Goal: Information Seeking & Learning: Find specific page/section

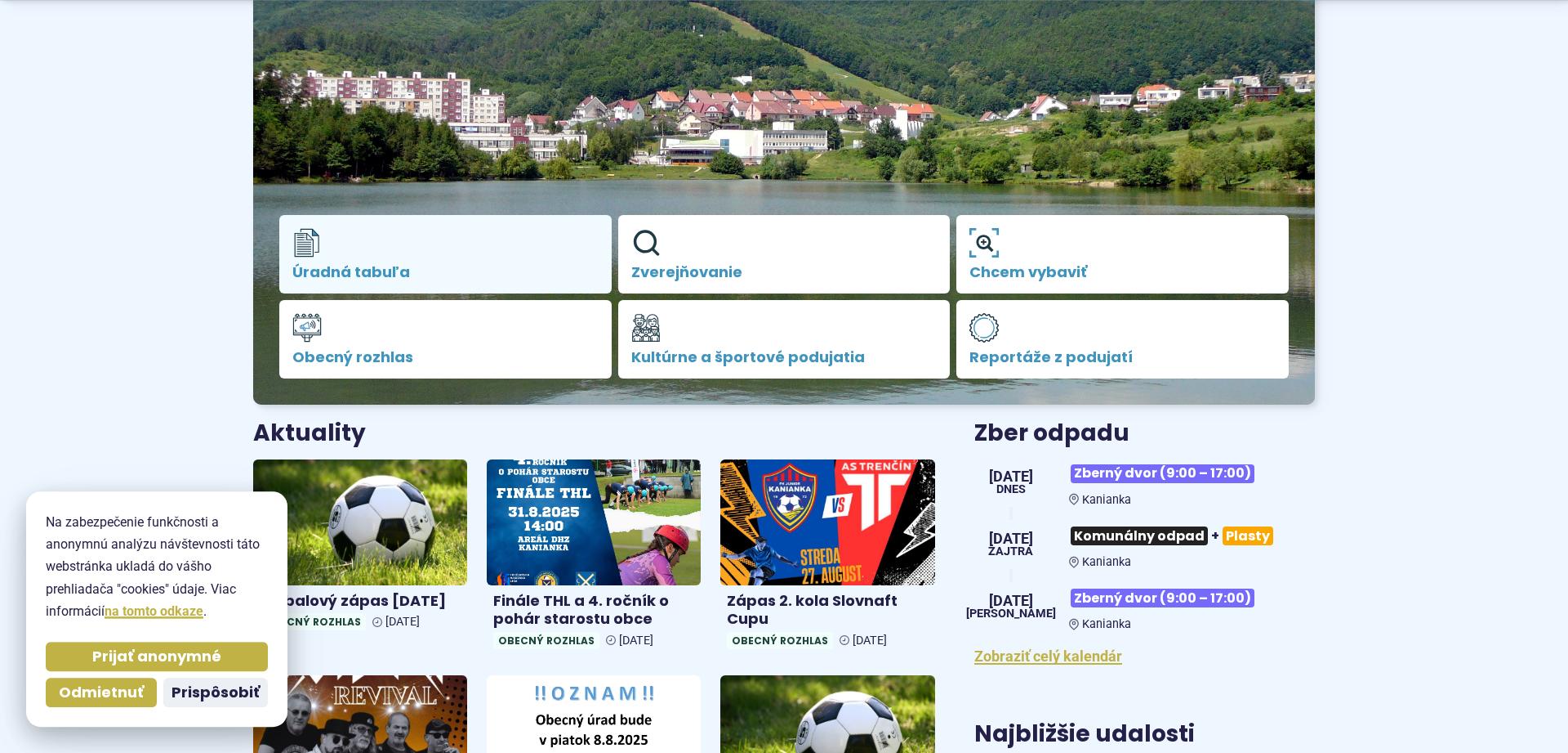
scroll to position [250, 0]
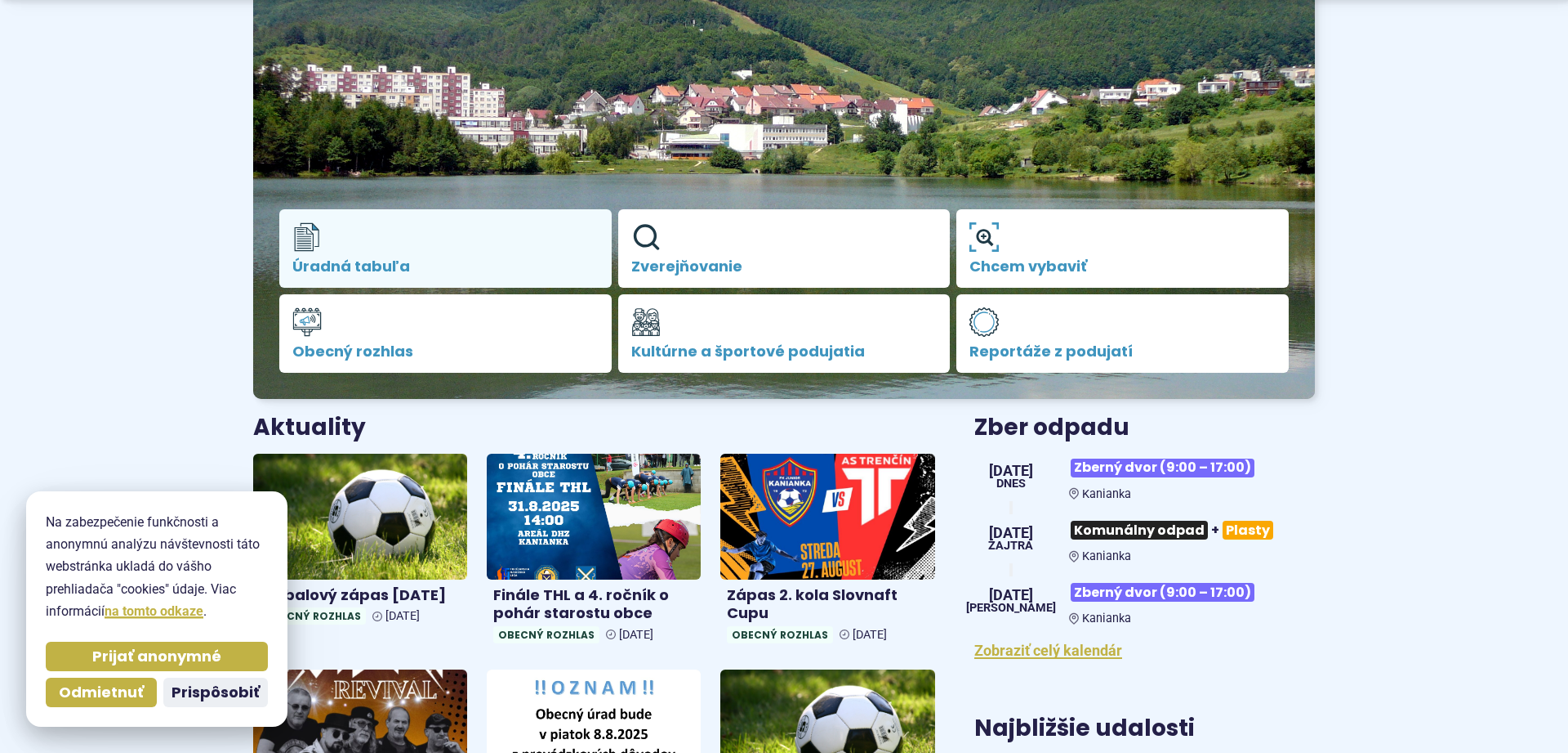
click at [401, 254] on link "Úradná tabuľa" at bounding box center [445, 247] width 332 height 78
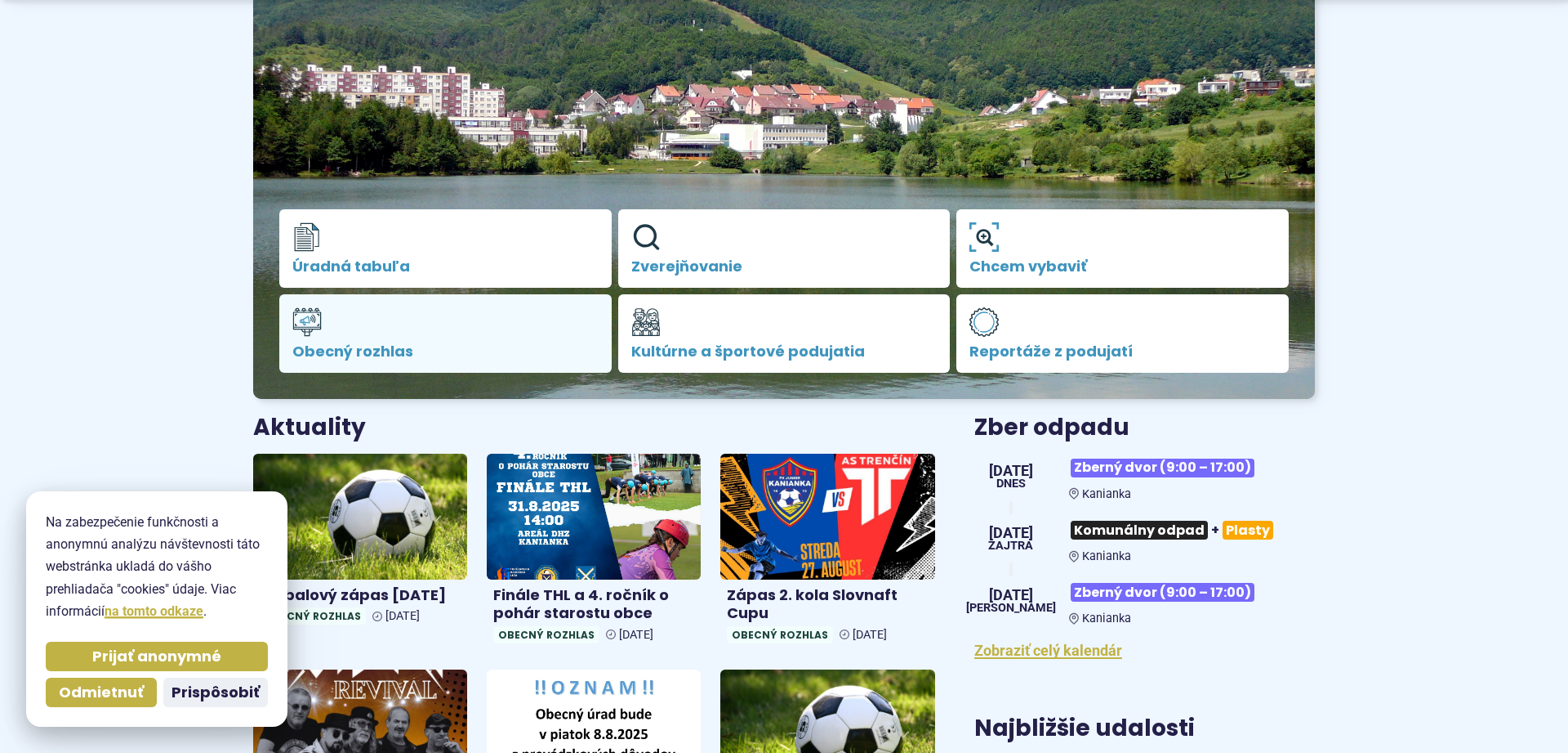
click at [419, 347] on span "Obecný rozhlas" at bounding box center [446, 351] width 307 height 17
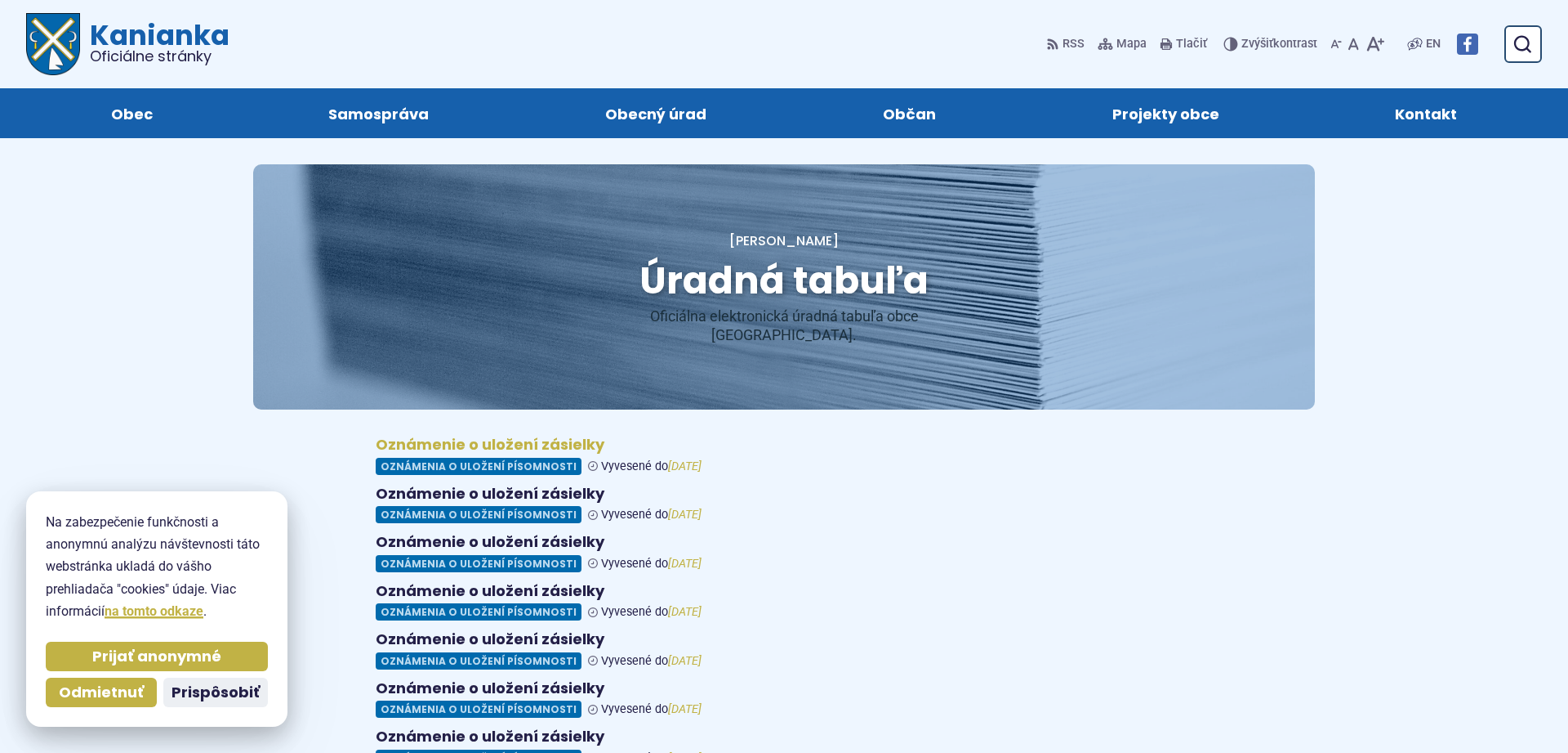
click at [458, 444] on figure at bounding box center [784, 455] width 817 height 40
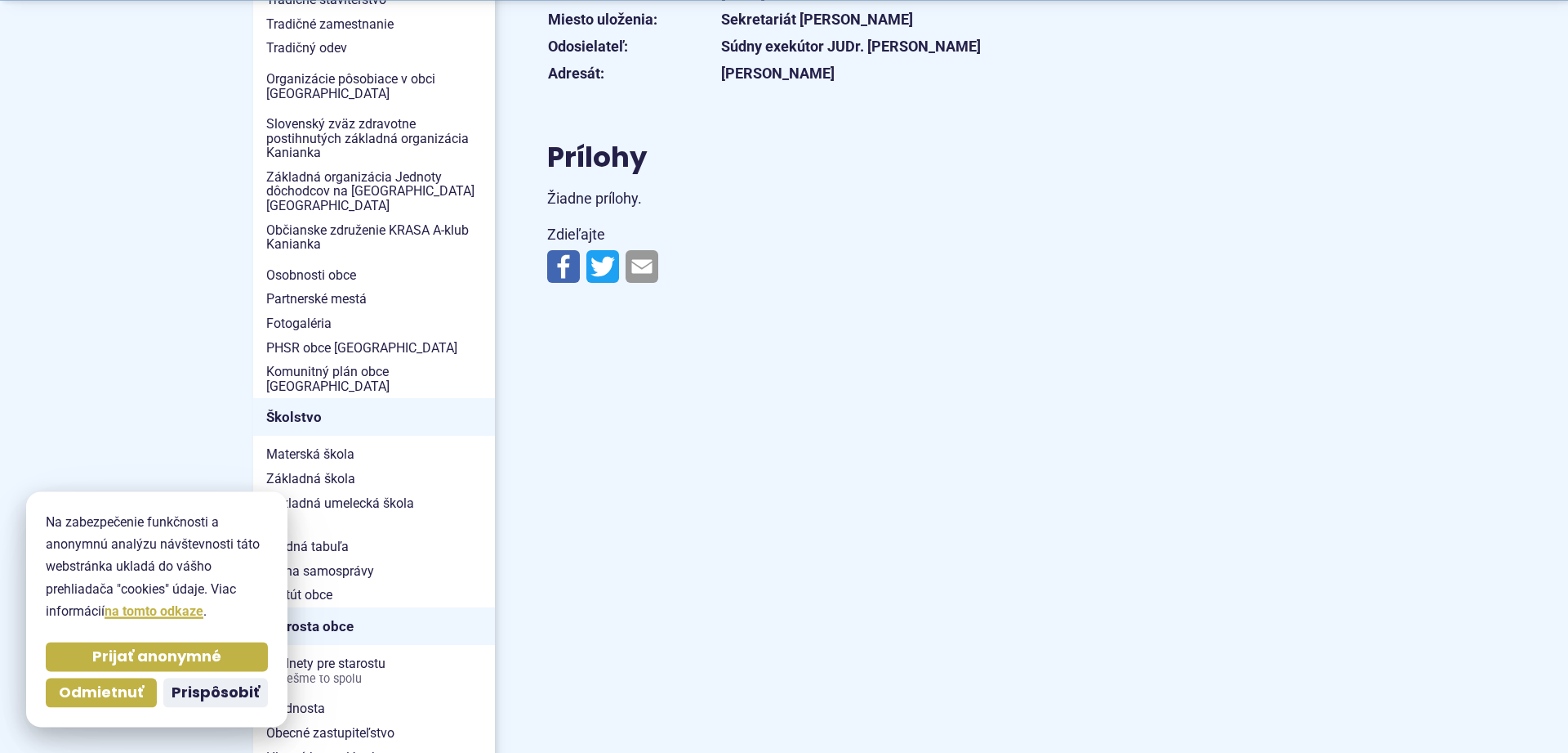
scroll to position [667, 0]
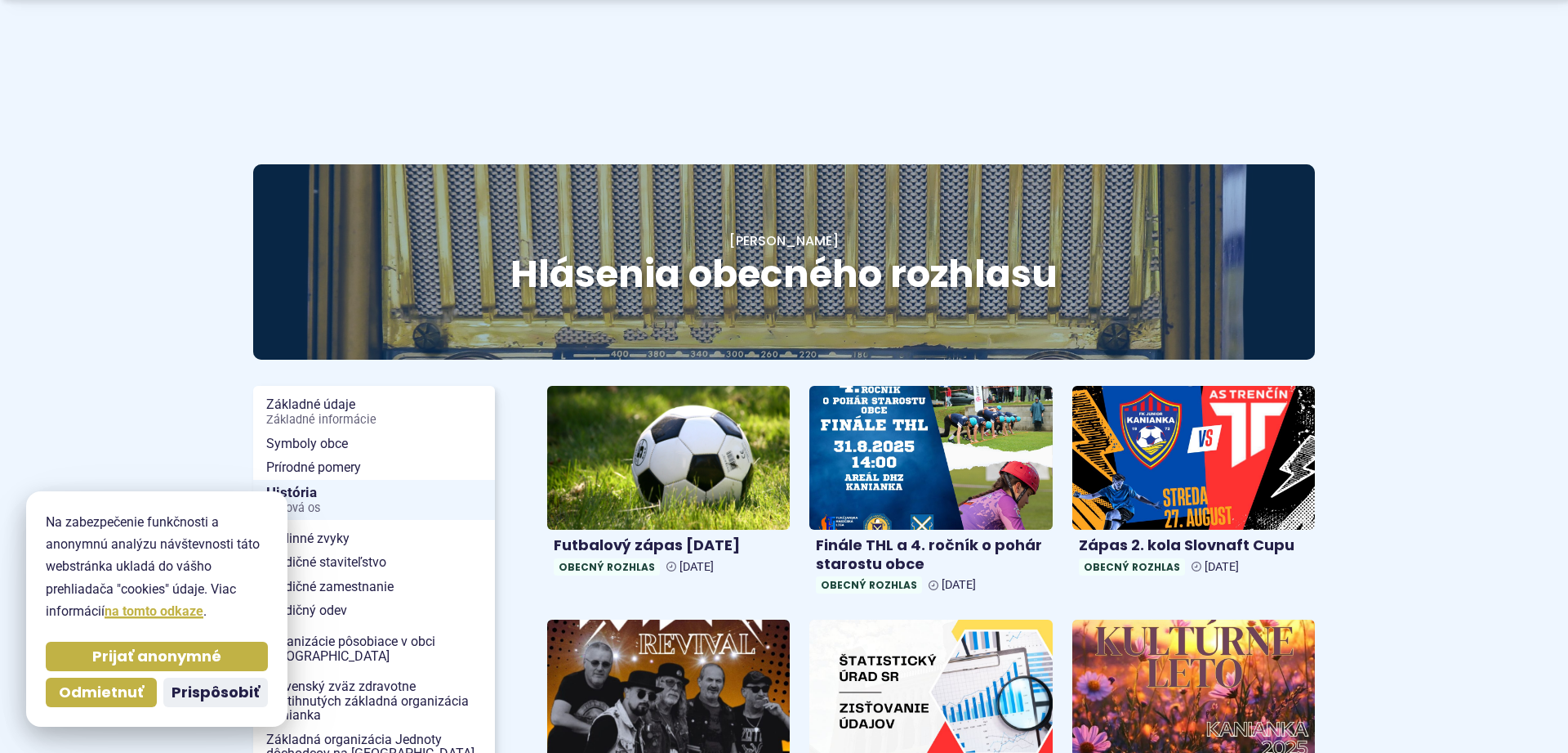
scroll to position [250, 0]
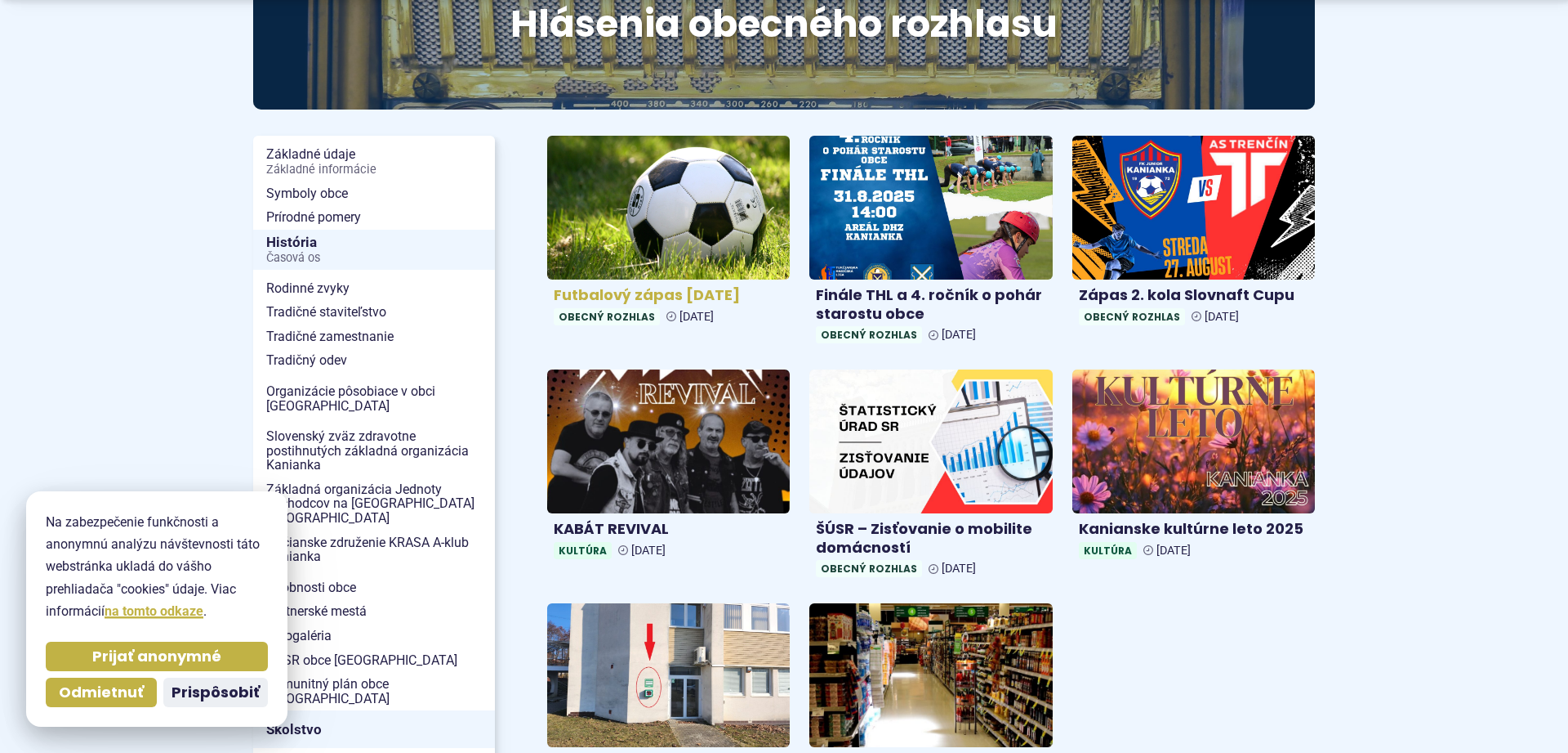
click at [657, 243] on img at bounding box center [669, 207] width 279 height 165
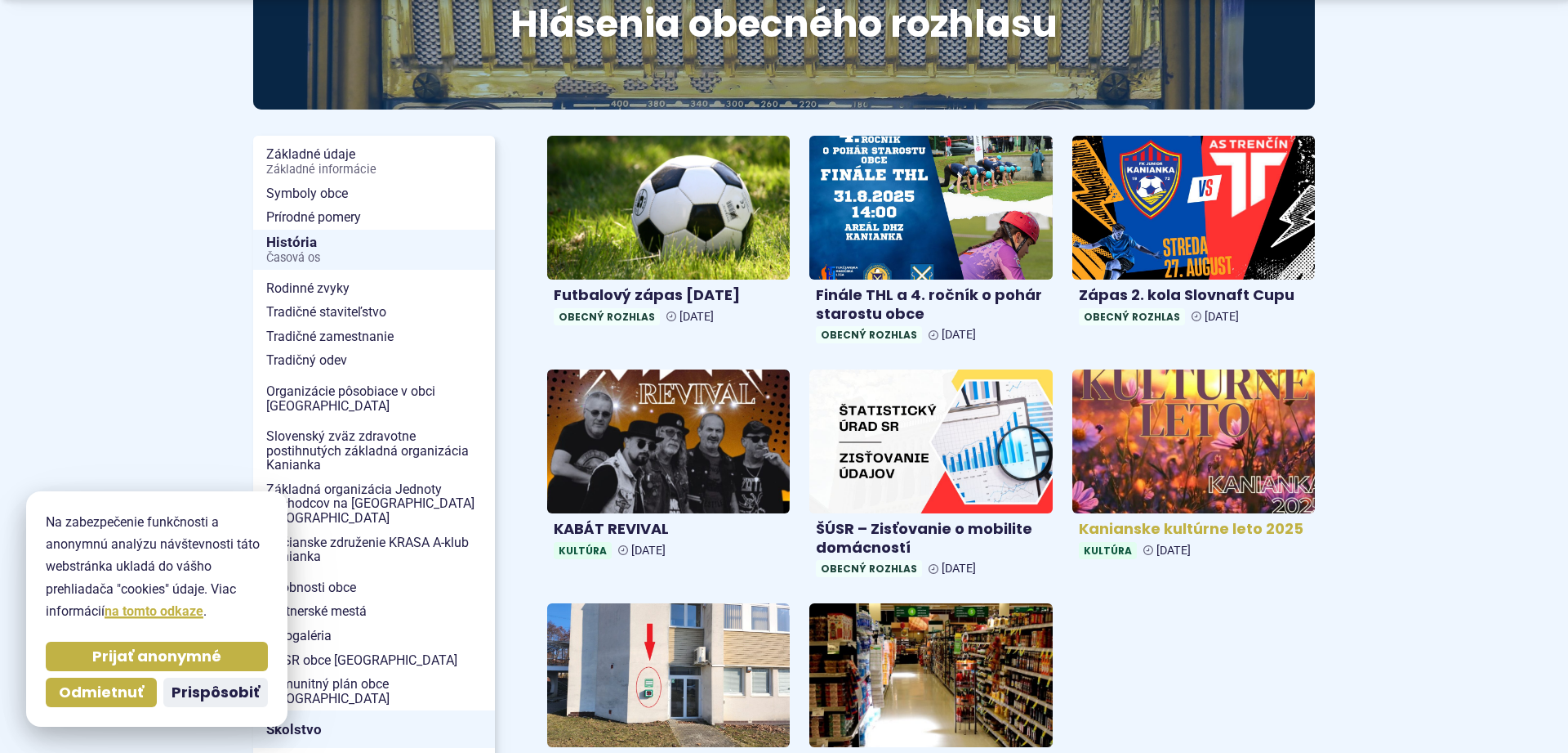
click at [1153, 462] on img at bounding box center [1193, 441] width 279 height 165
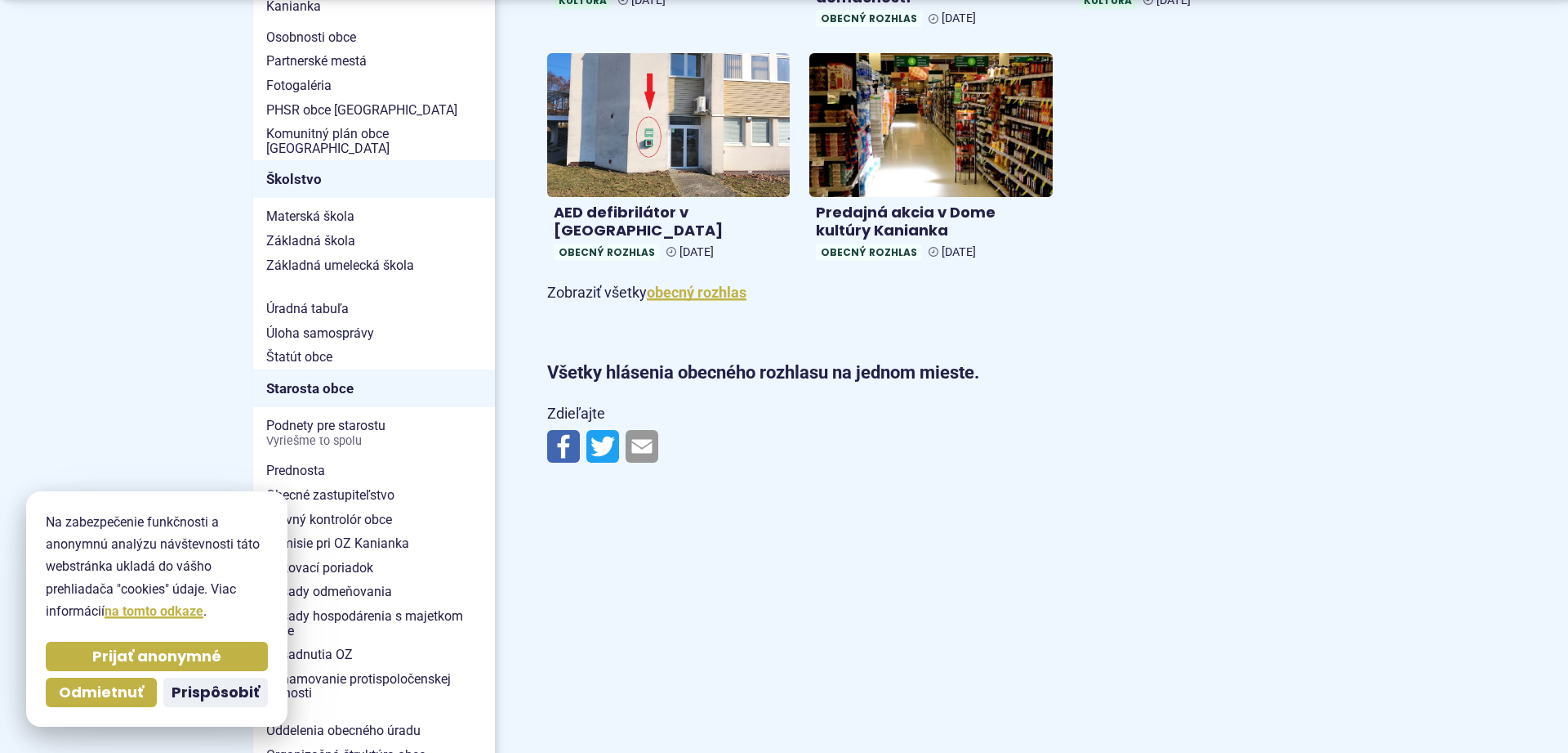
scroll to position [833, 0]
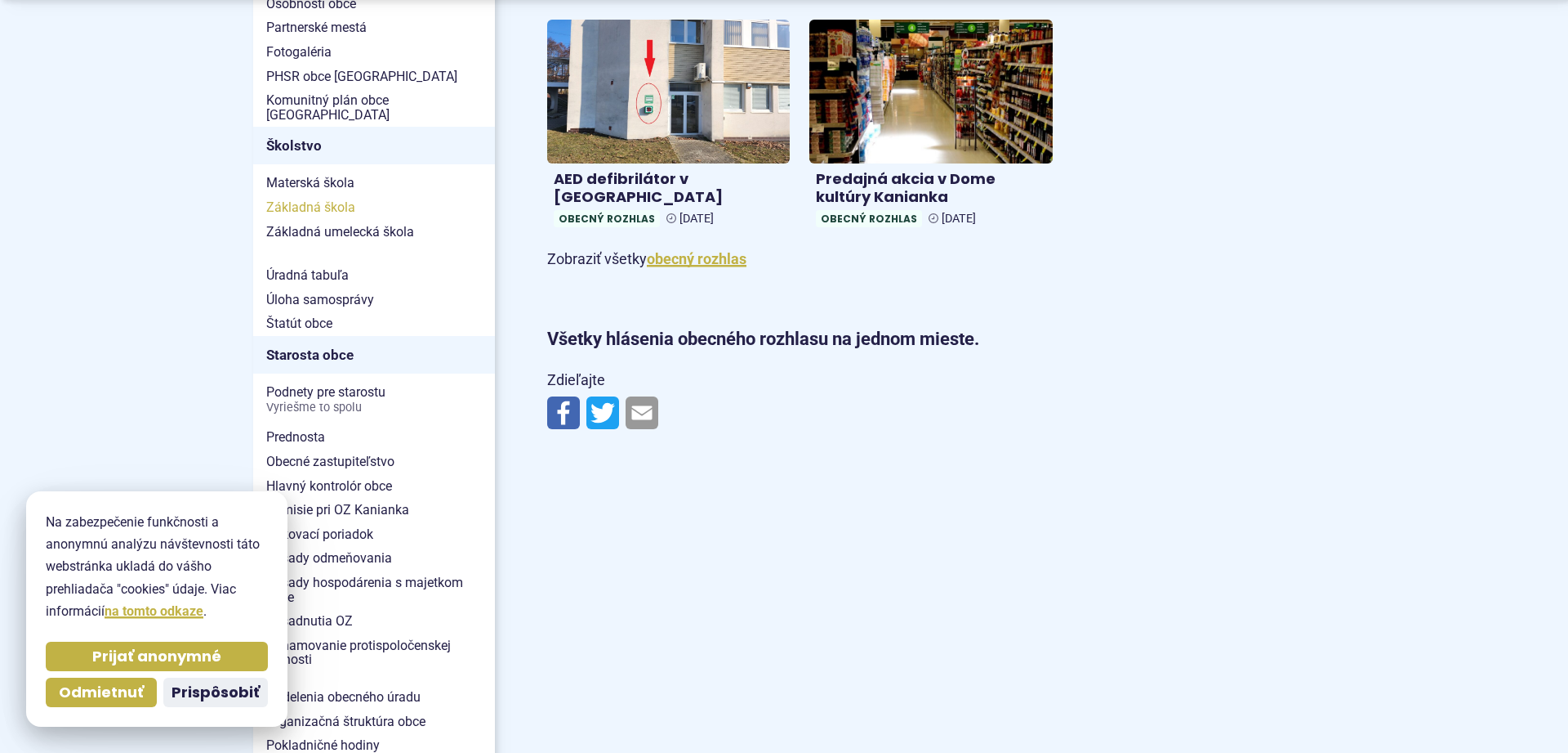
click at [316, 195] on span "Základná škola" at bounding box center [374, 207] width 216 height 25
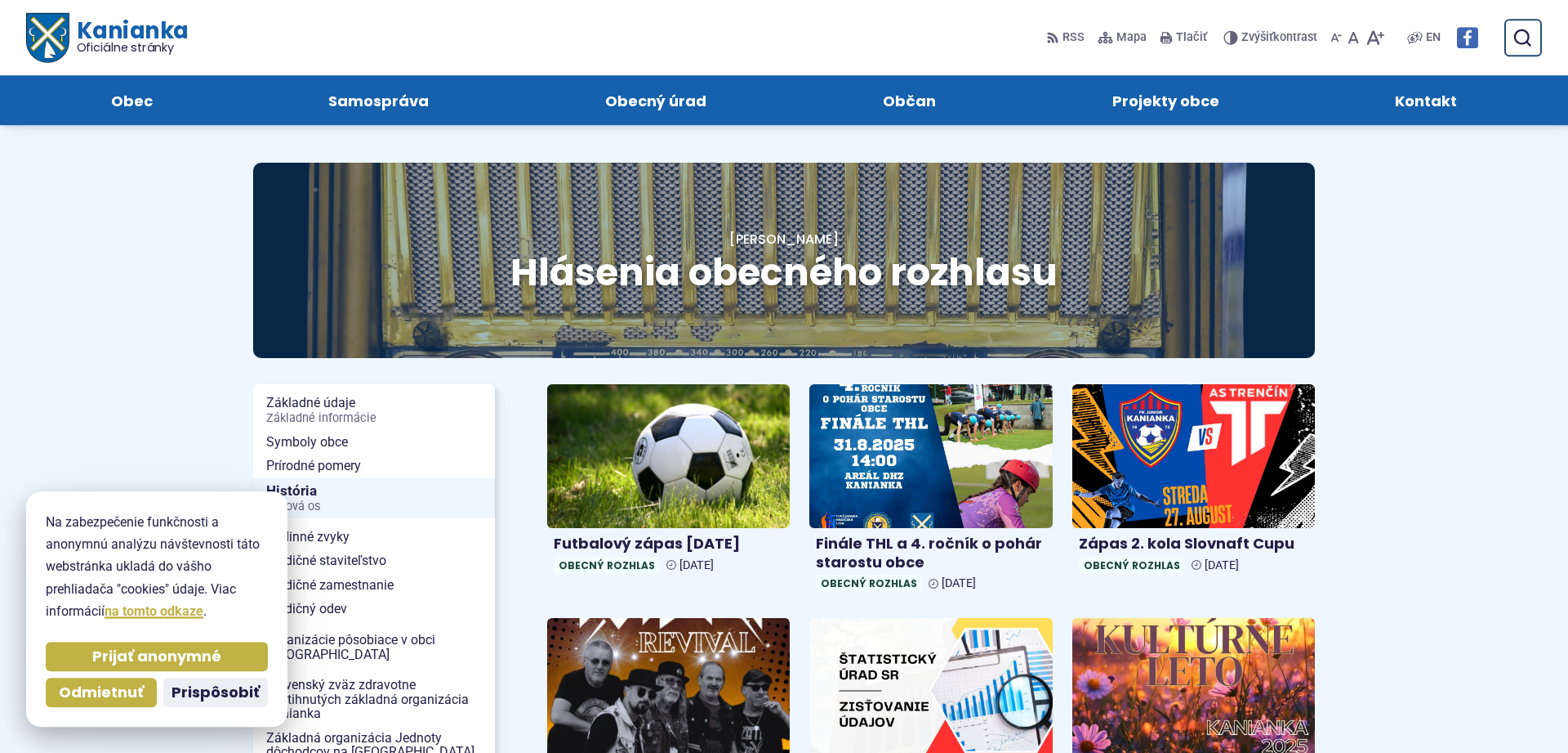
scroll to position [0, 0]
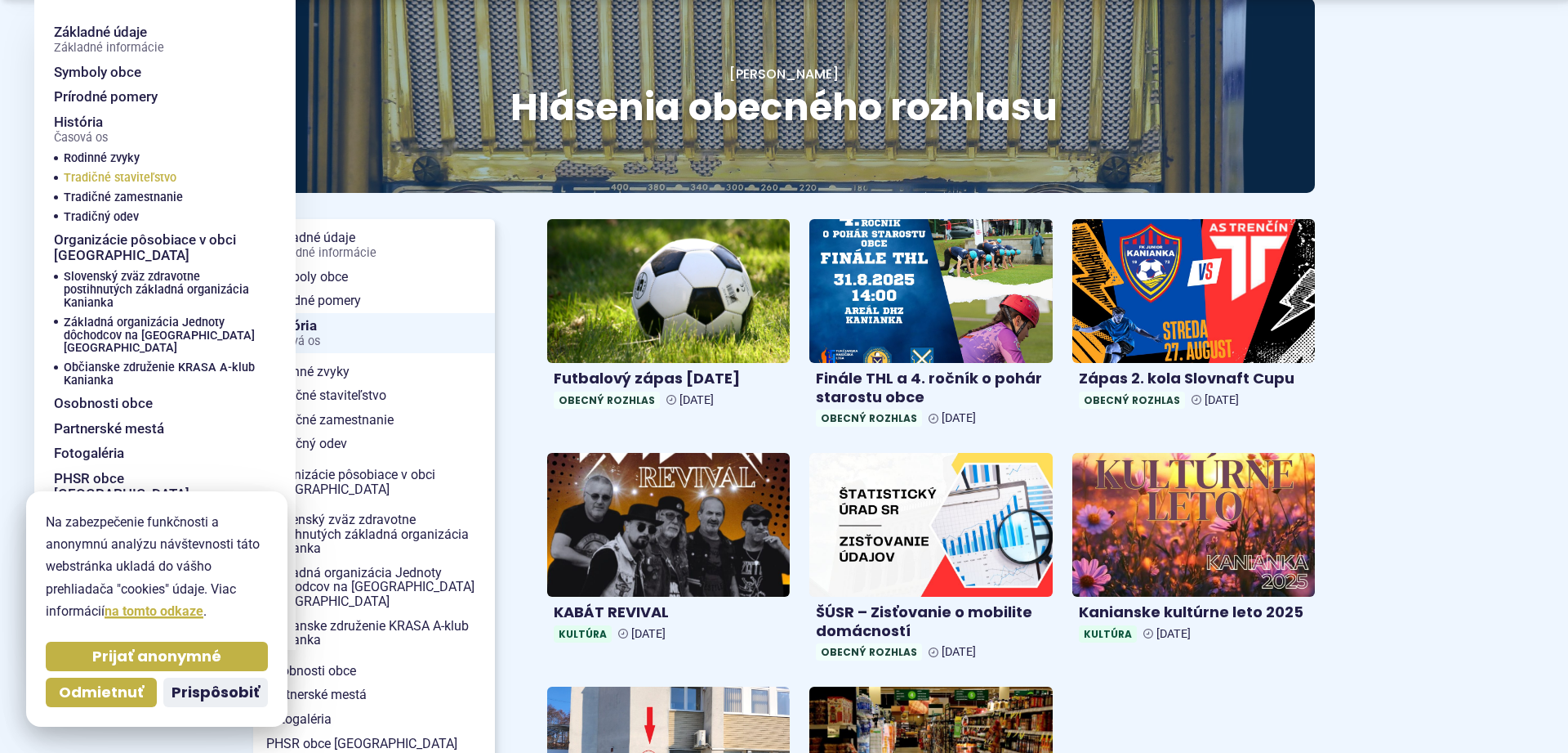
scroll to position [250, 0]
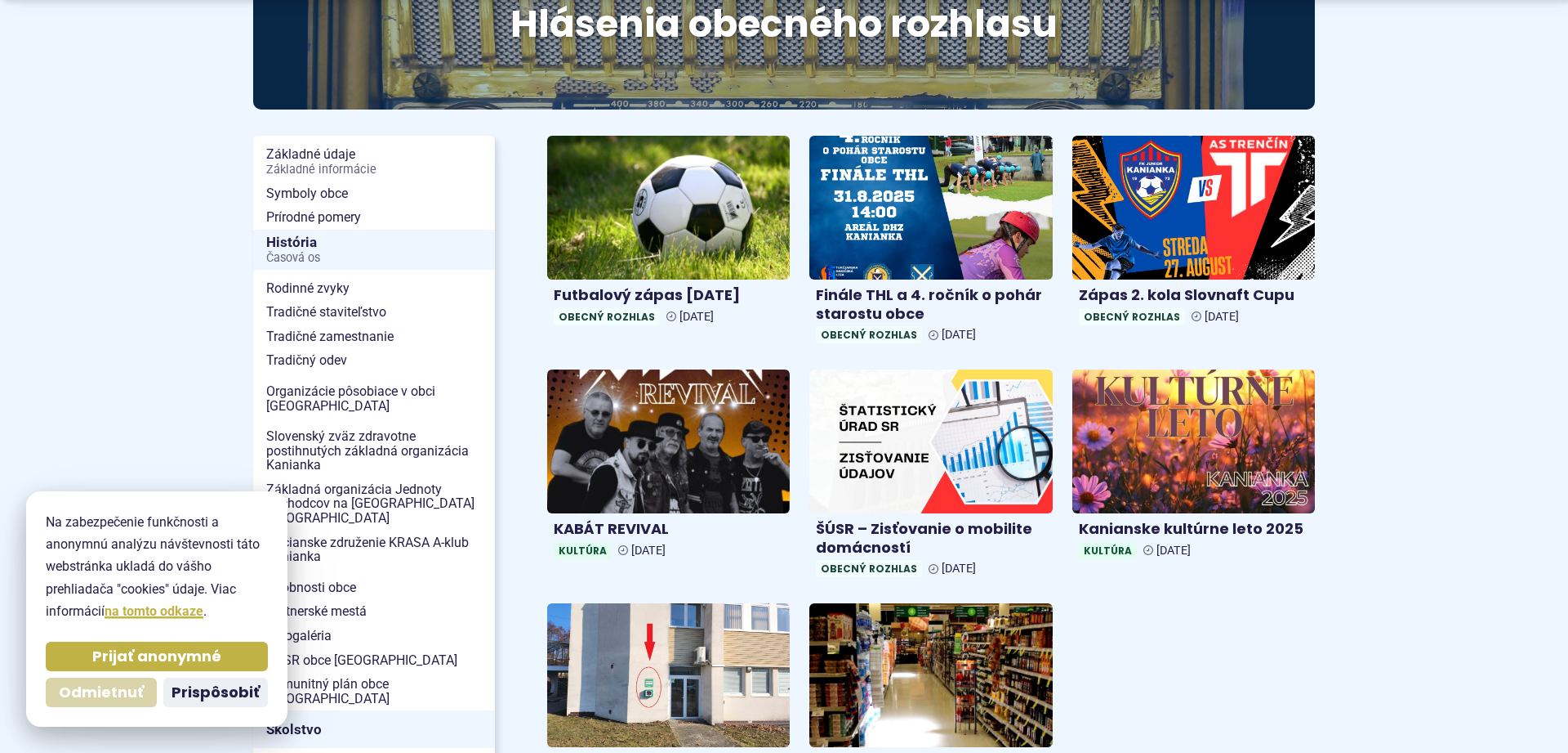
click at [123, 687] on span "Odmietnuť" at bounding box center [101, 692] width 85 height 19
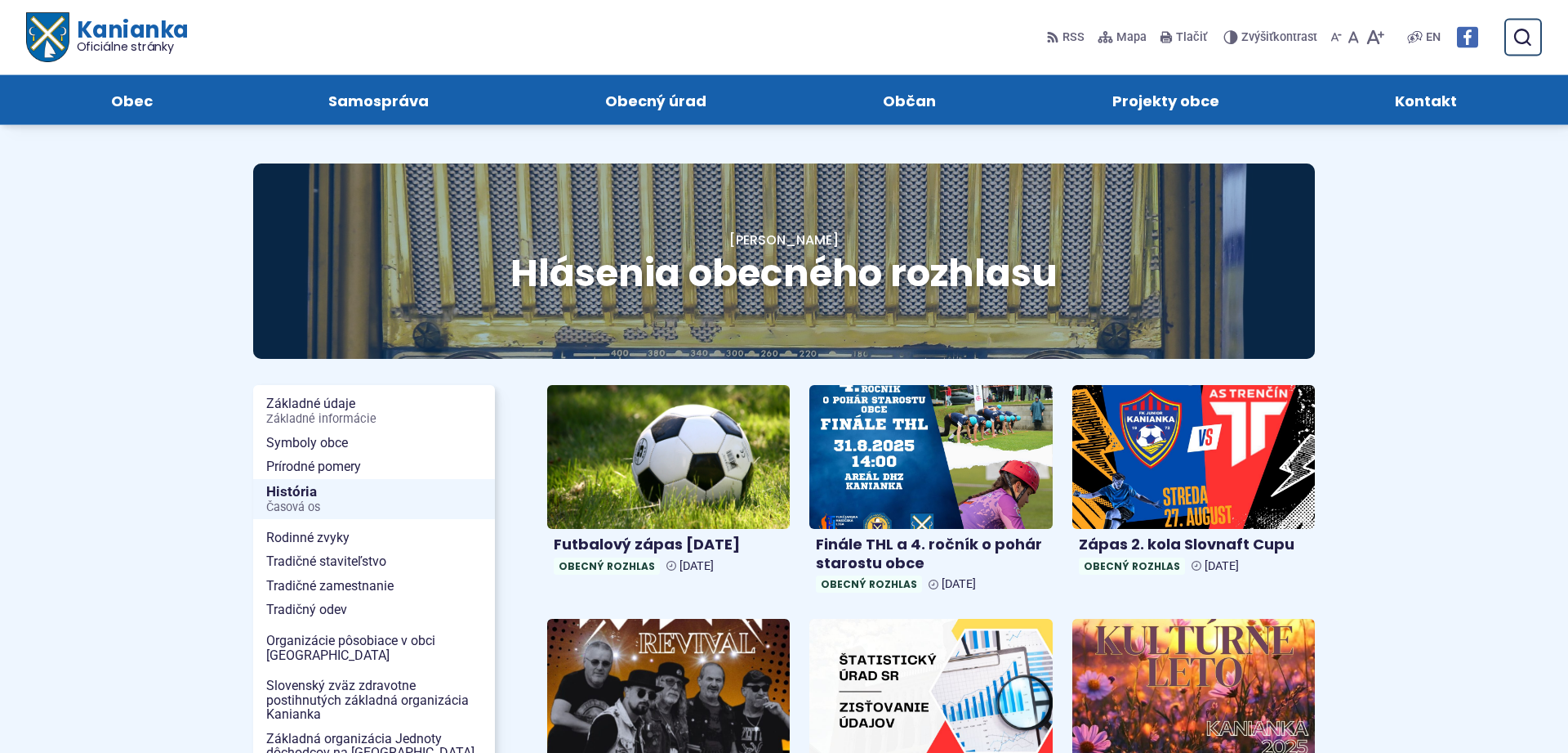
scroll to position [0, 0]
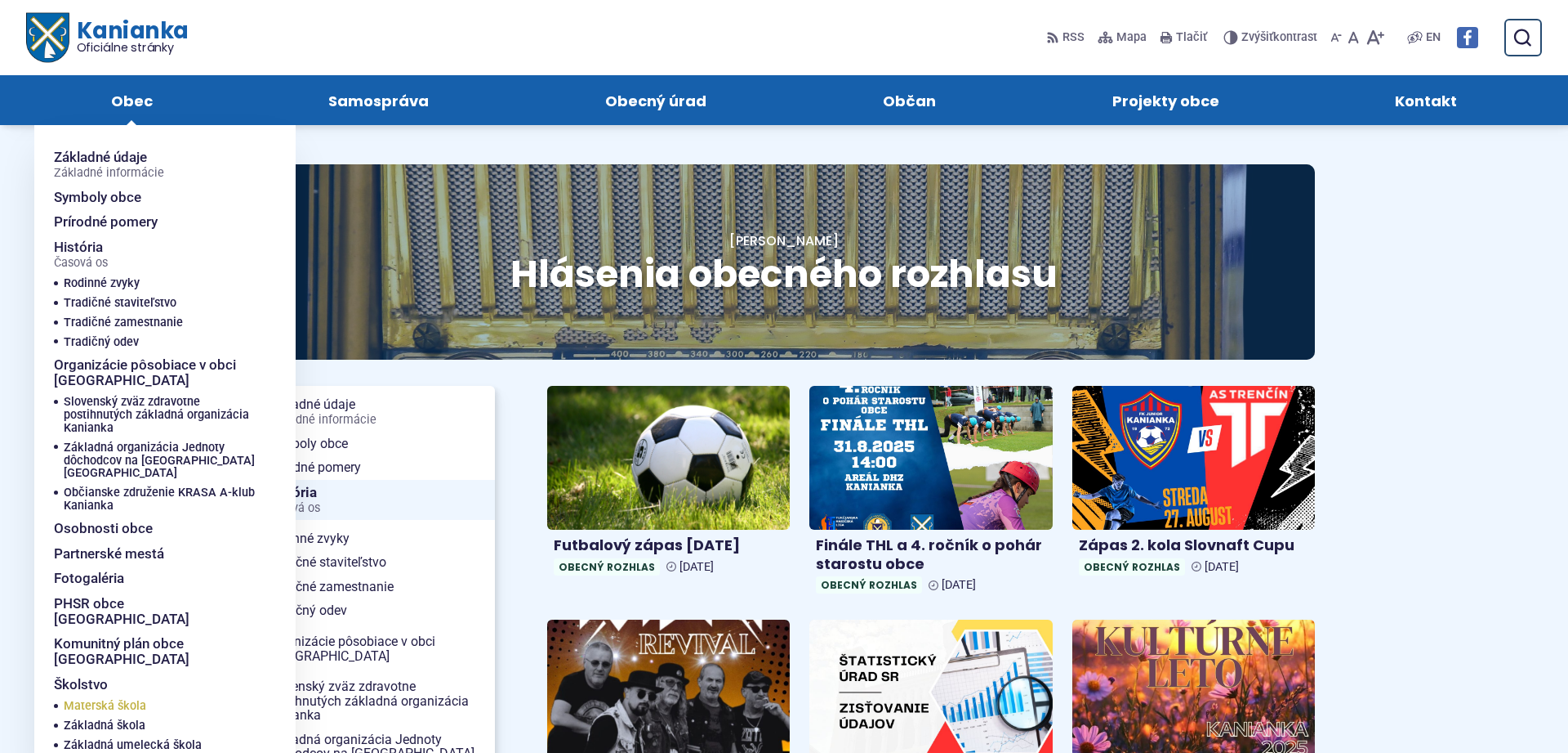
click at [129, 697] on span "Materská škola" at bounding box center [104, 706] width 82 height 20
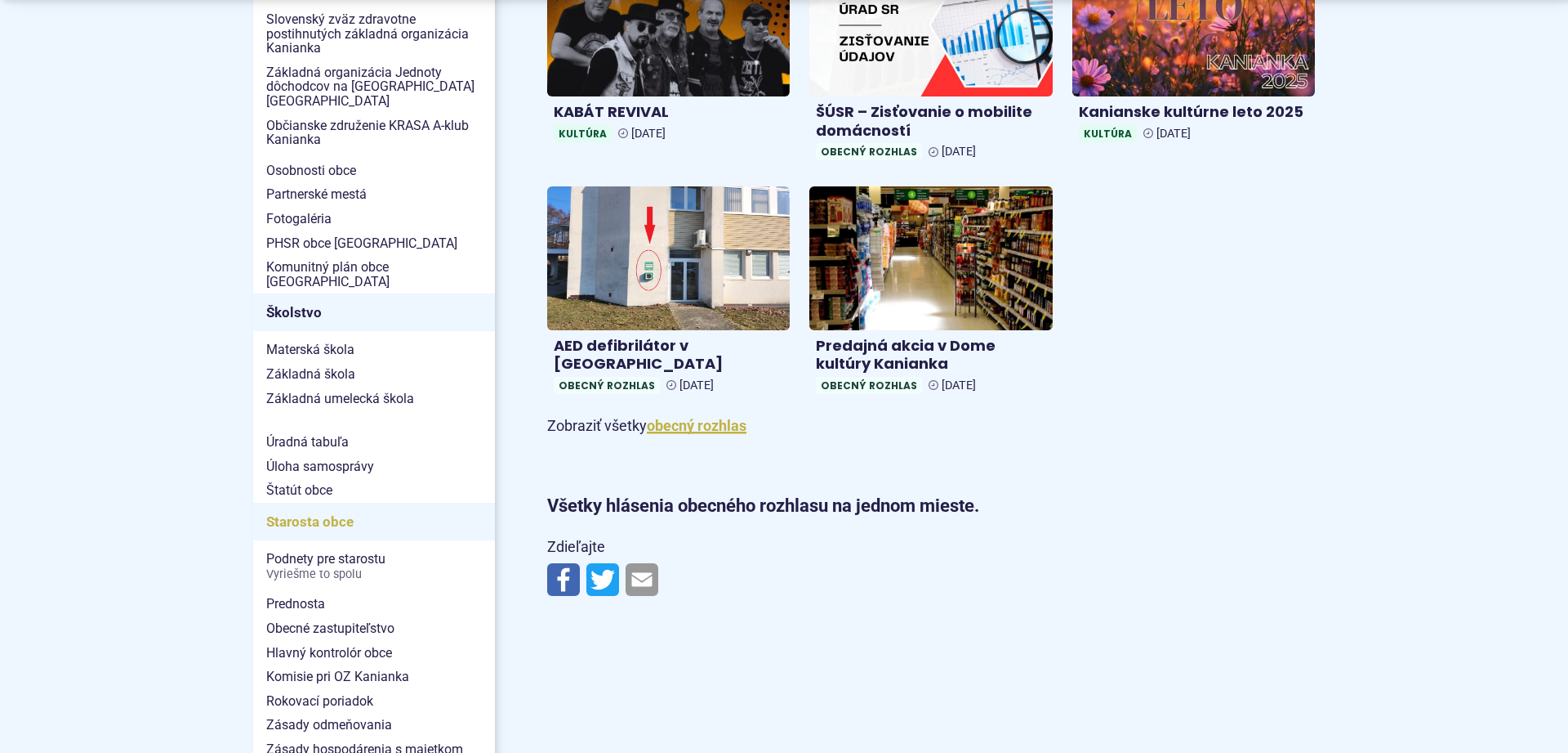
scroll to position [750, 0]
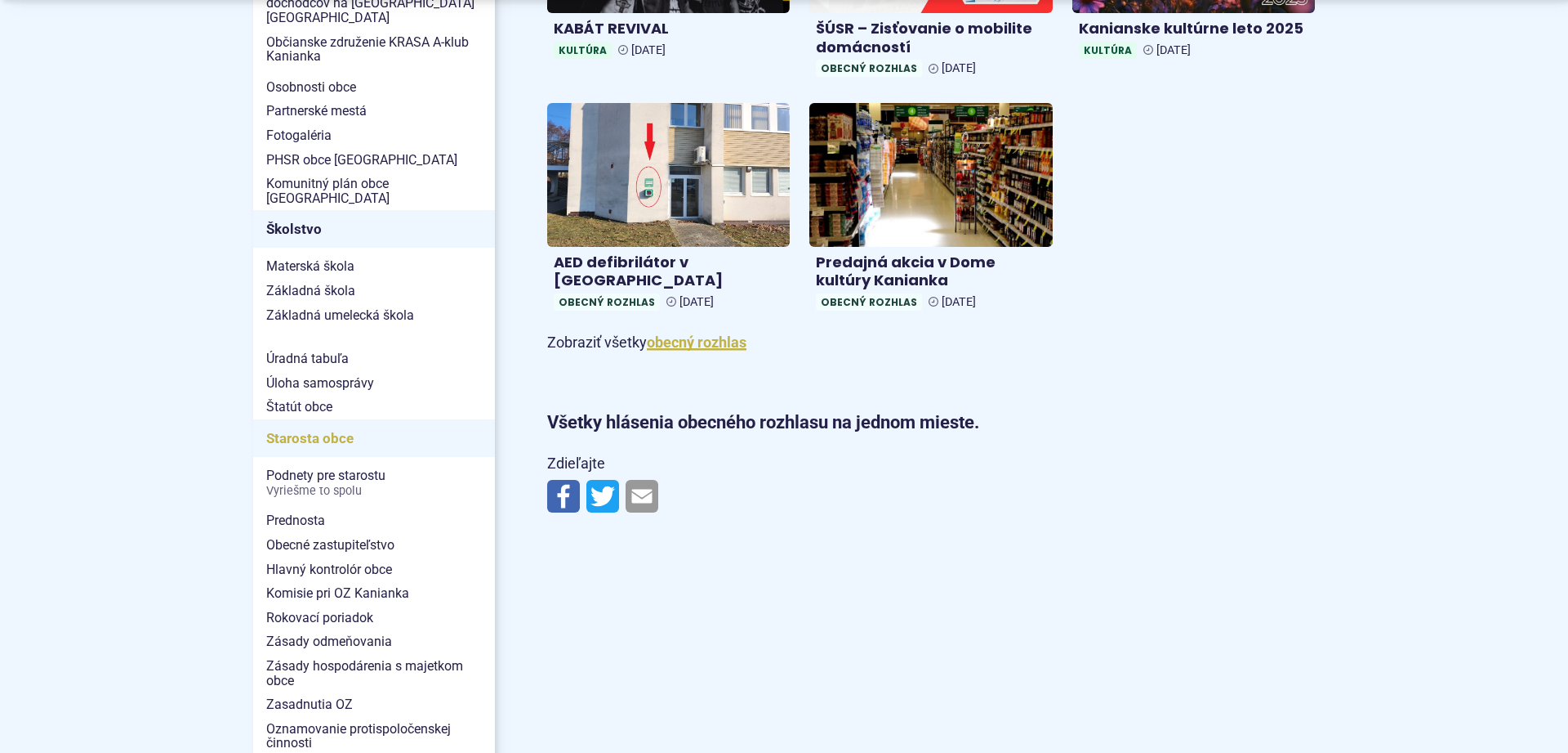
click at [333, 425] on span "Starosta obce" at bounding box center [374, 438] width 216 height 26
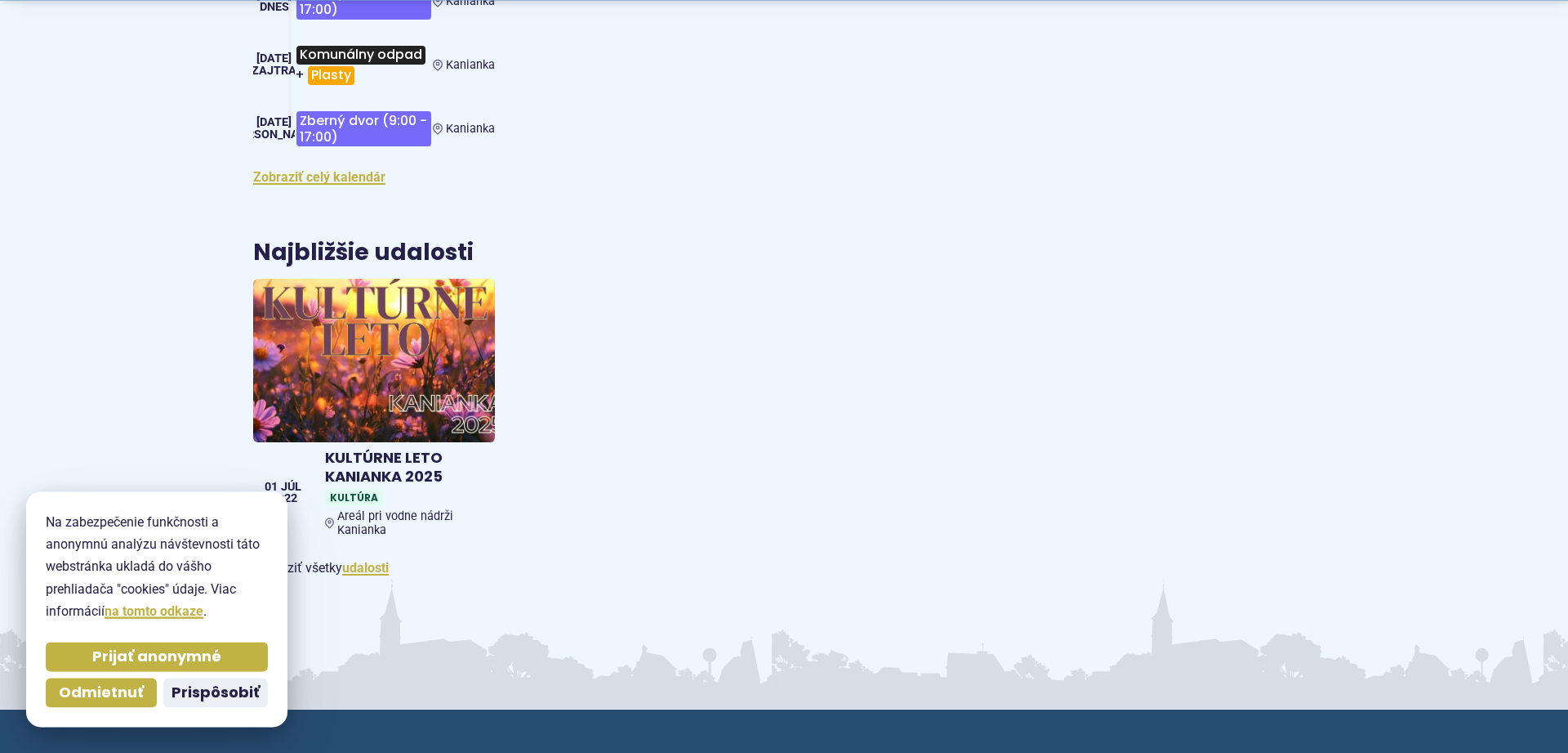
scroll to position [2417, 0]
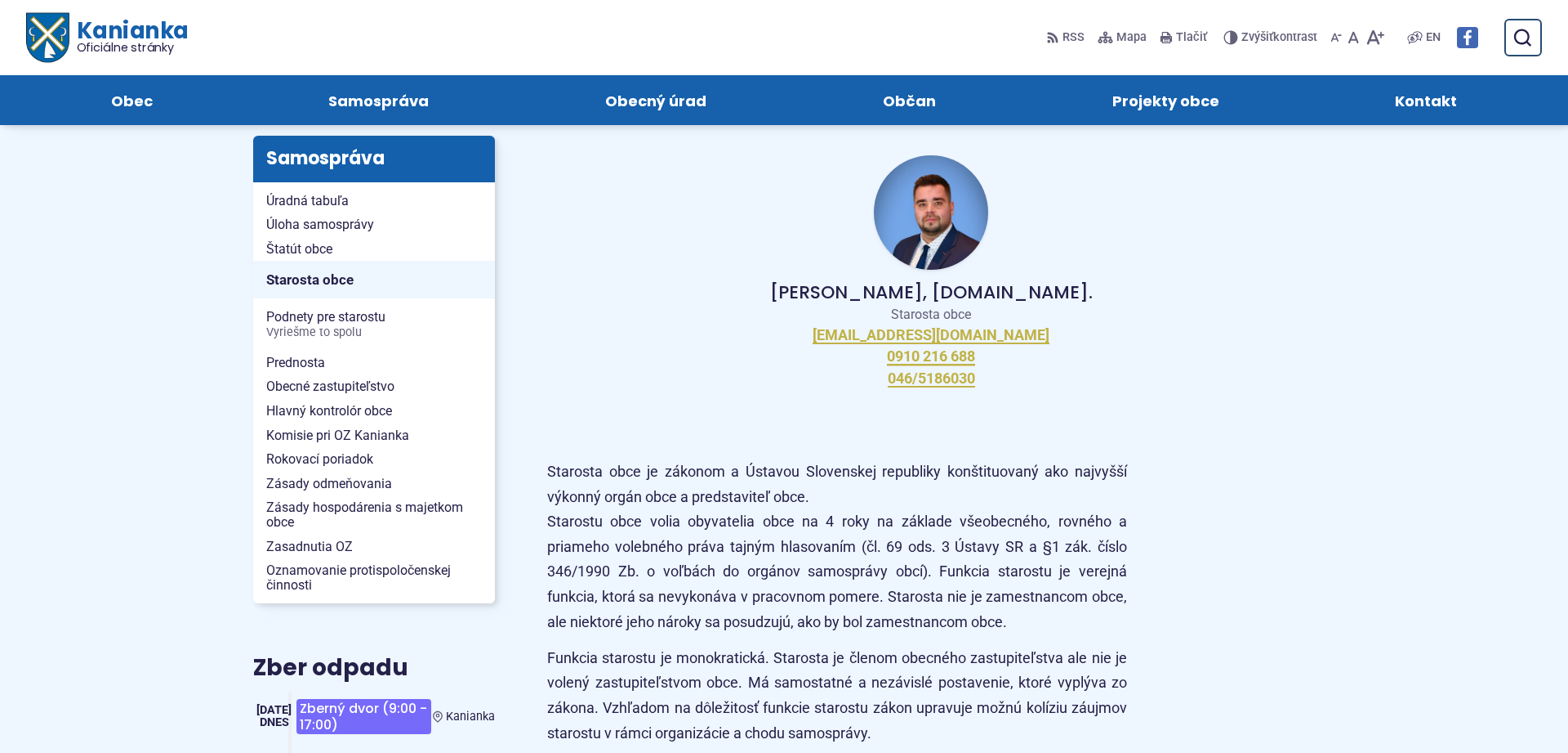
scroll to position [166, 0]
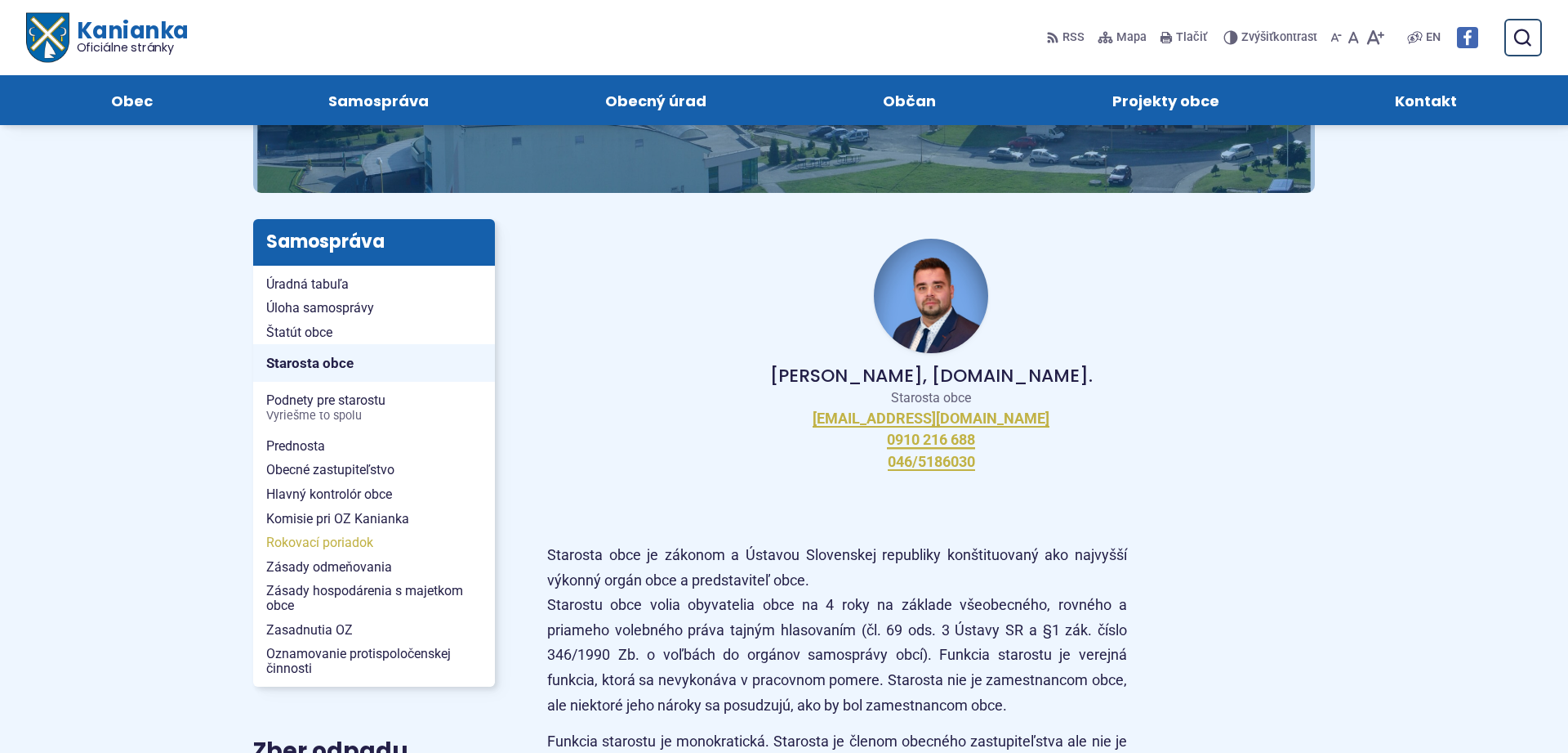
click at [288, 546] on span "Rokovací poriadok" at bounding box center [374, 542] width 216 height 25
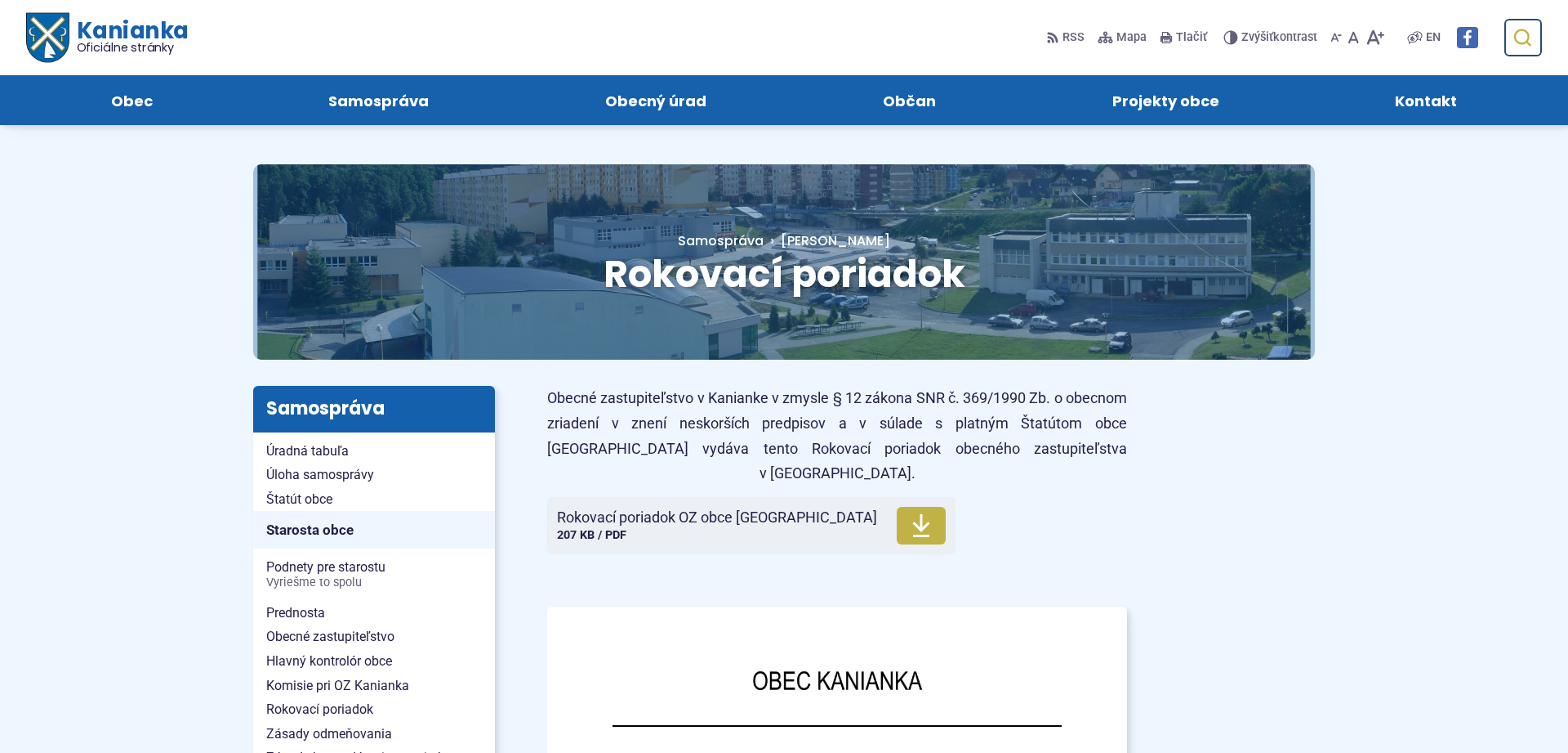
click at [1516, 37] on use "submit" at bounding box center [1522, 38] width 17 height 17
type input "**********"
click at [1508, 23] on button "Odoslať vyhľadávací formulár" at bounding box center [1522, 38] width 30 height 30
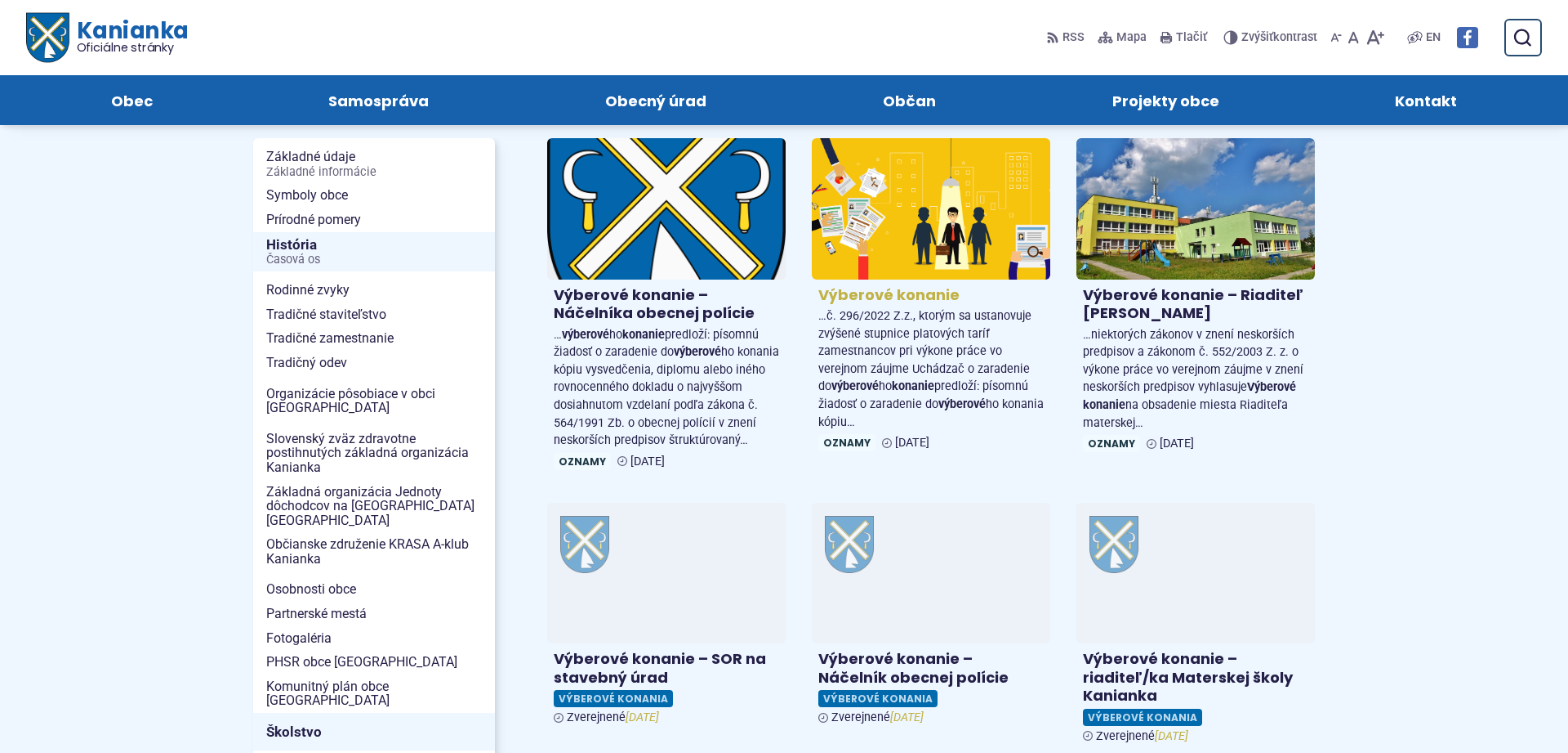
click at [837, 293] on h4 "Výberové konanie" at bounding box center [931, 295] width 226 height 19
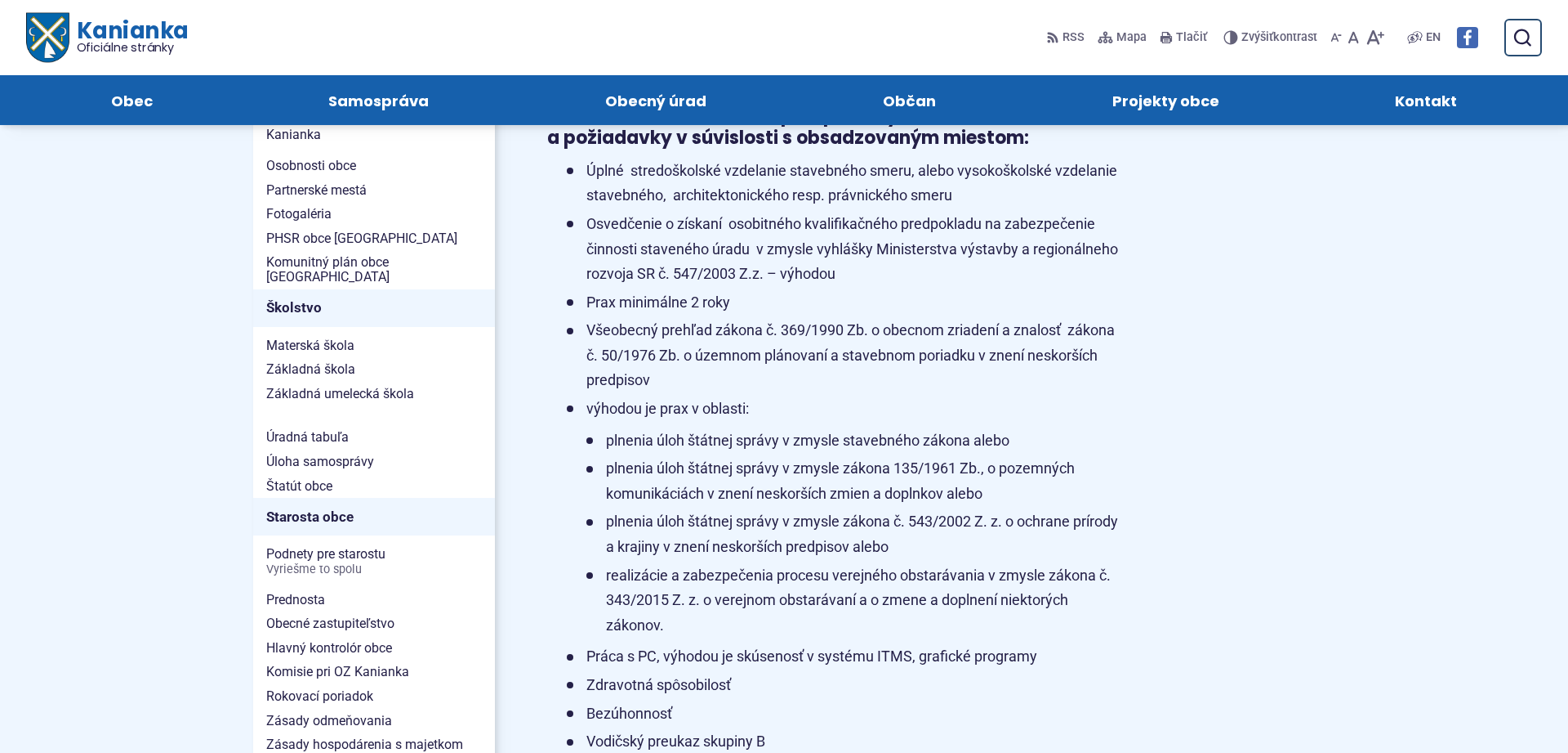
scroll to position [667, 0]
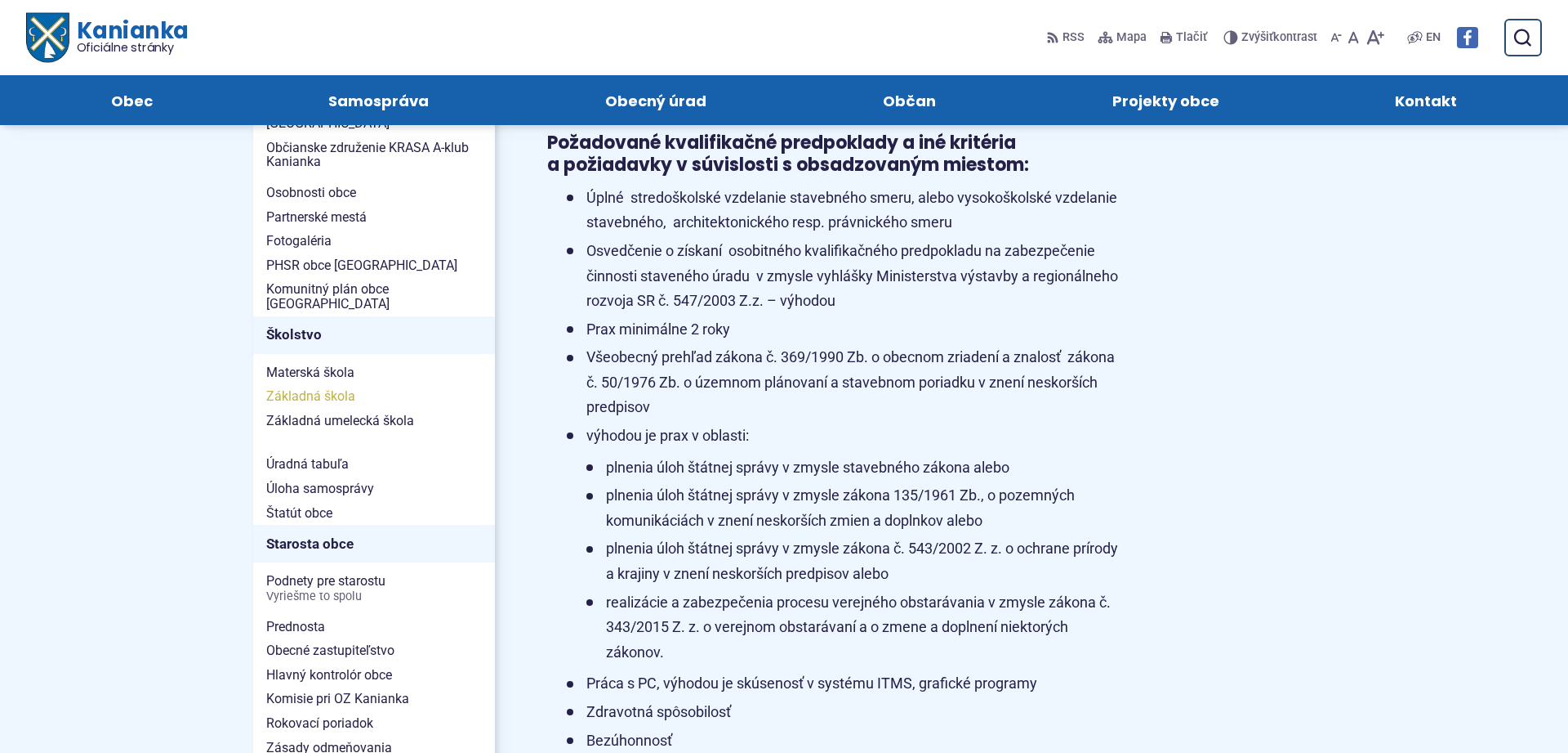
click at [340, 384] on span "Základná škola" at bounding box center [374, 396] width 216 height 25
